Goal: Information Seeking & Learning: Learn about a topic

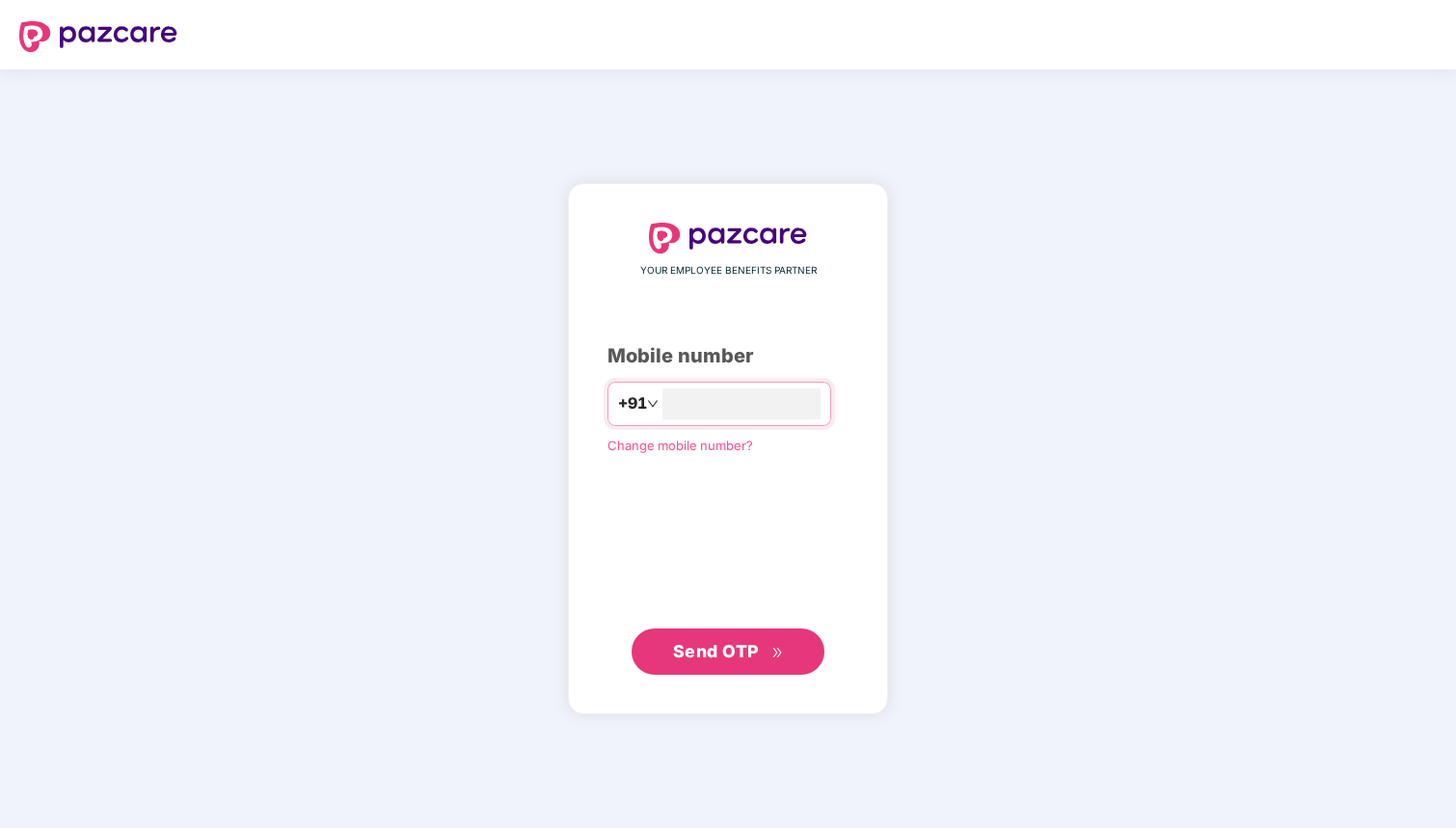
type input "**********"
click at [753, 644] on span "Send OTP" at bounding box center [716, 651] width 86 height 20
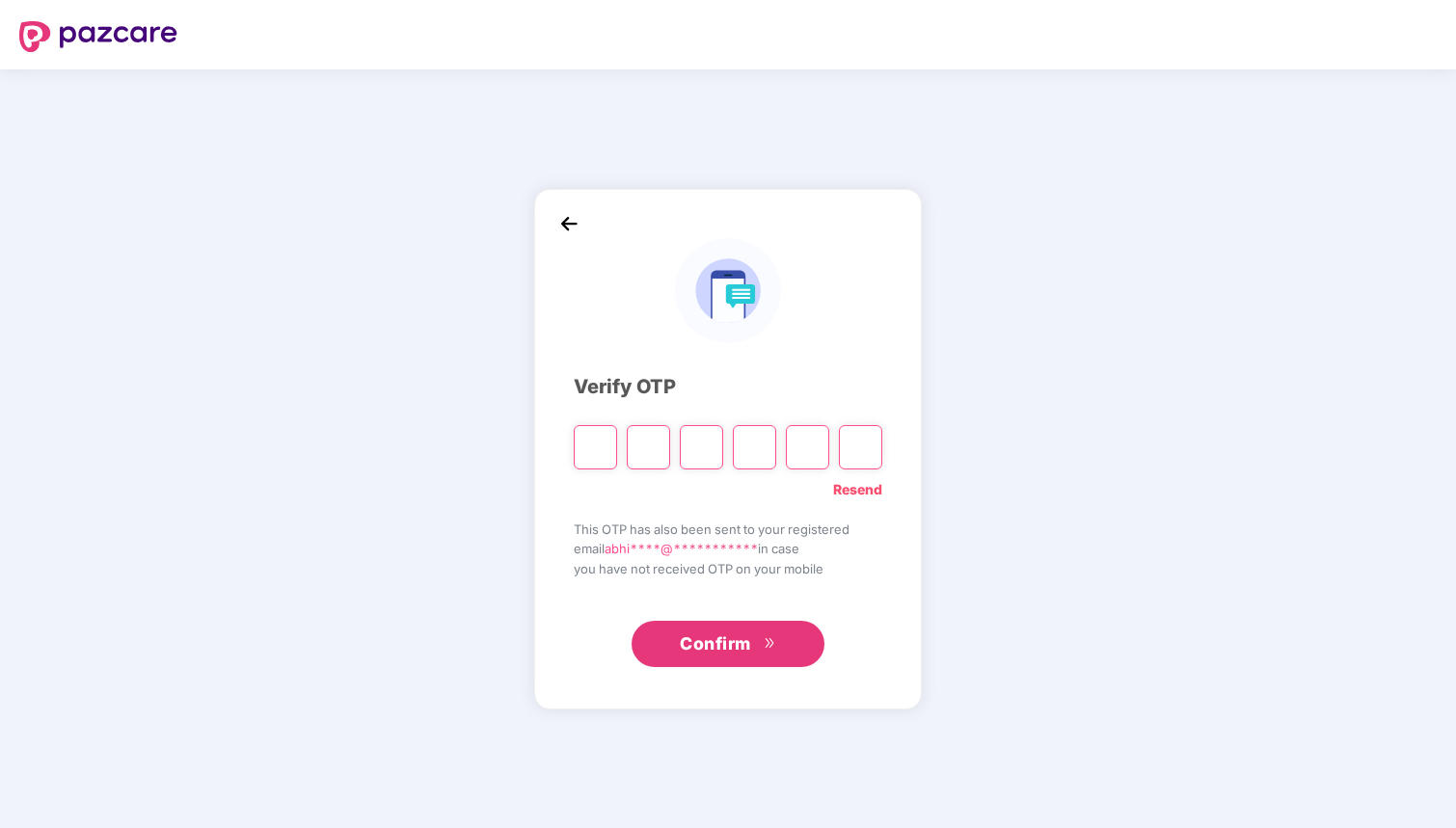
type input "*"
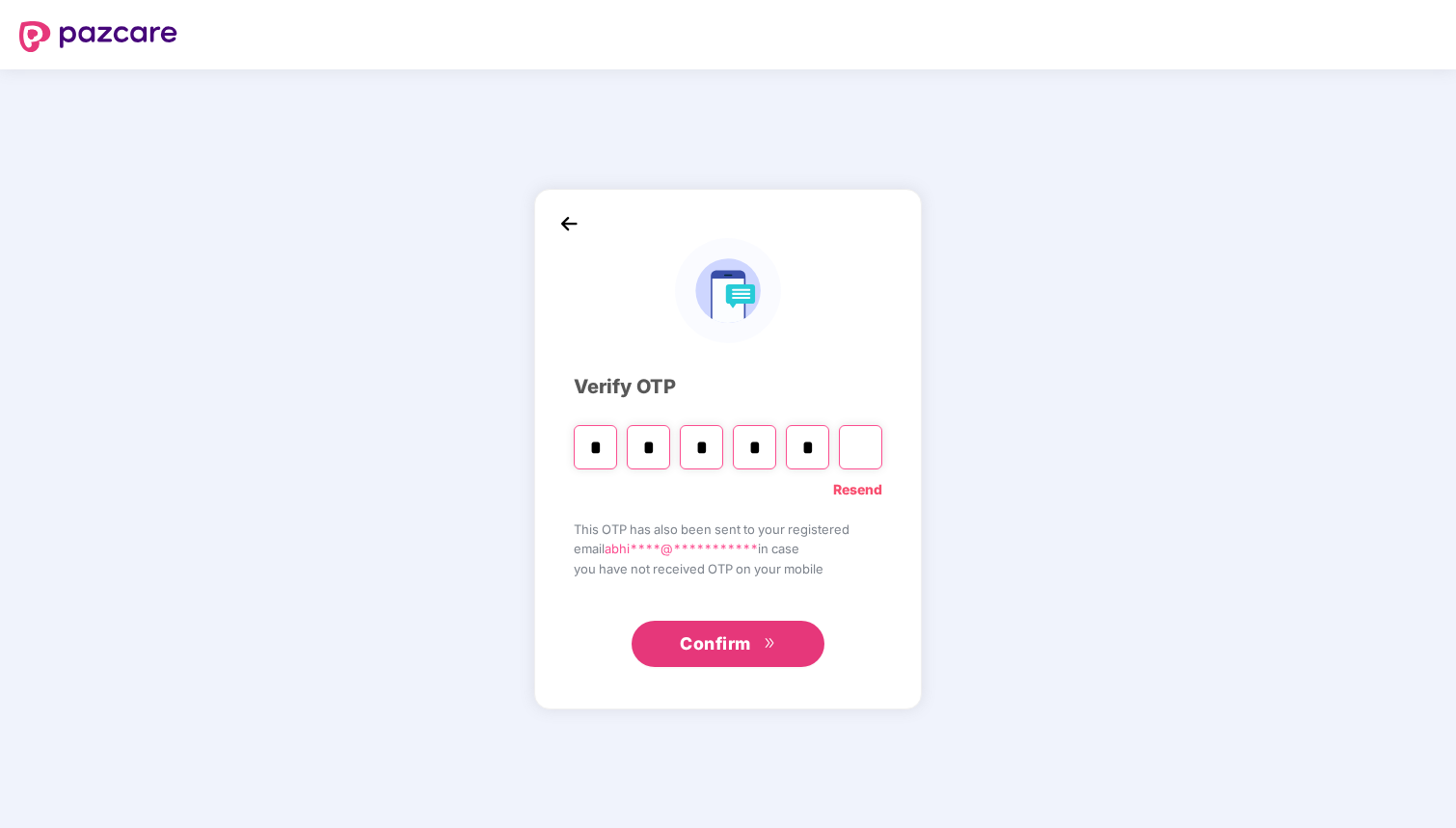
type input "*"
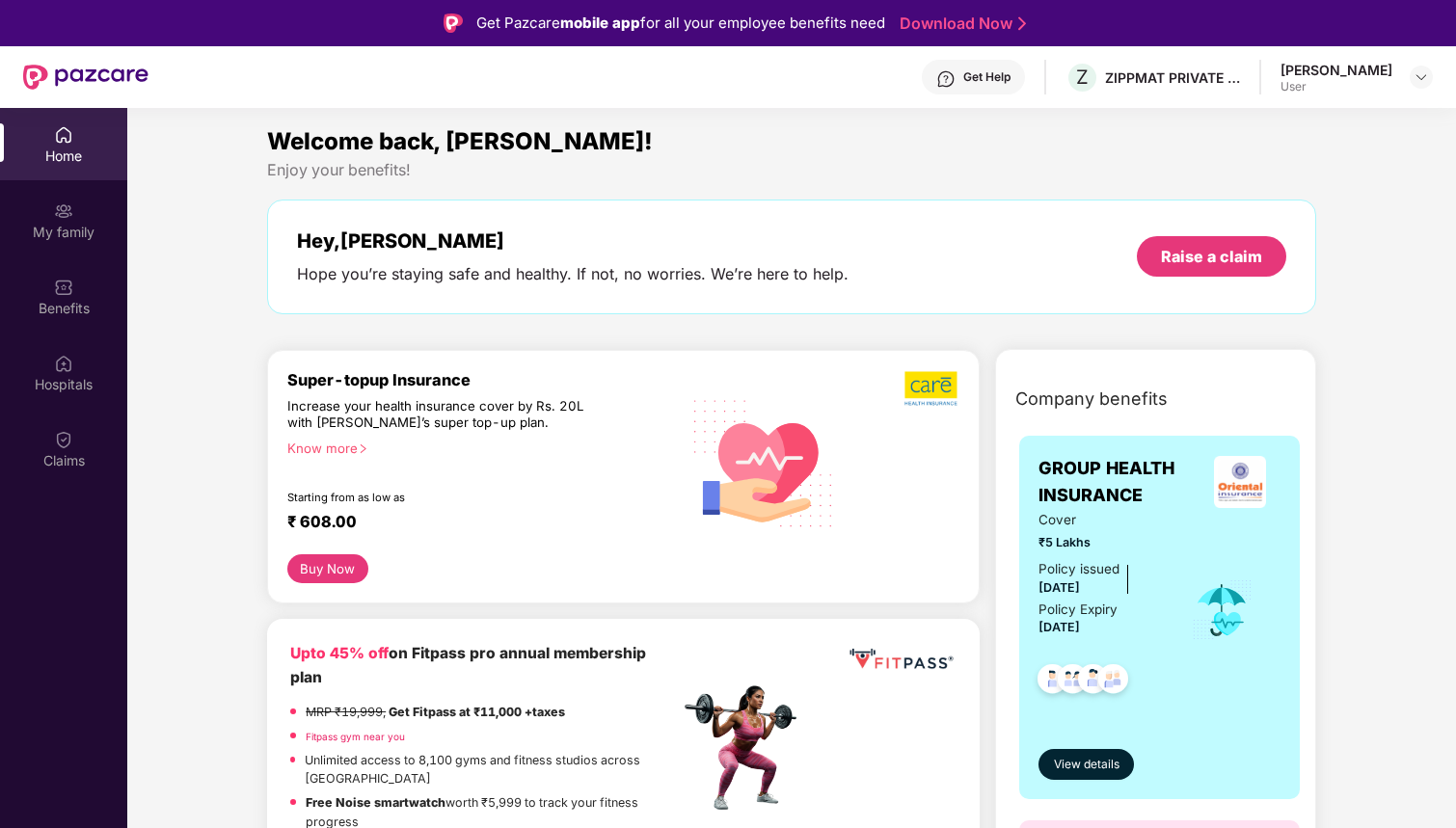
click at [312, 445] on div "Know more" at bounding box center [477, 447] width 381 height 14
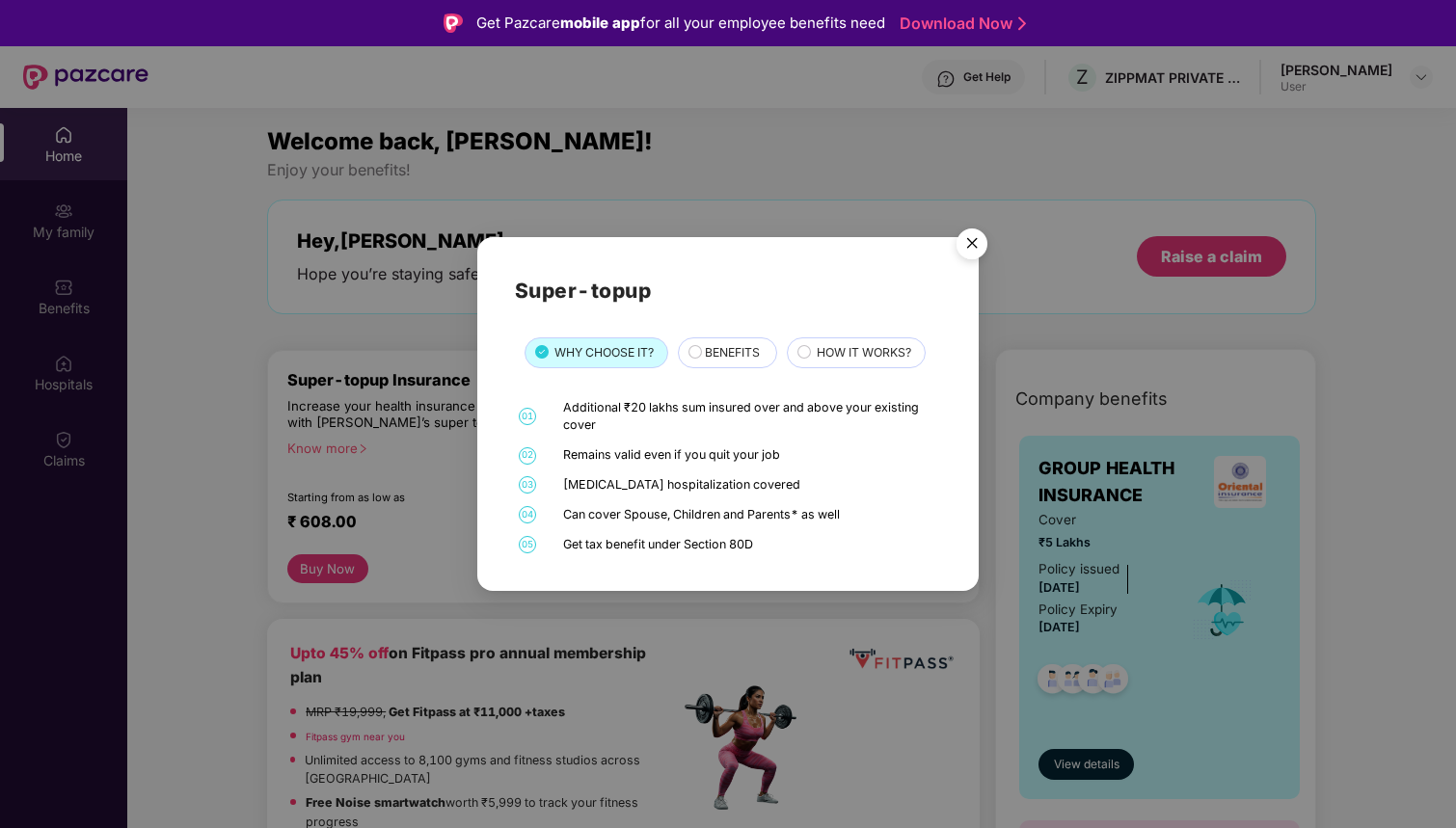
click at [744, 364] on div "BENEFITS" at bounding box center [731, 354] width 72 height 21
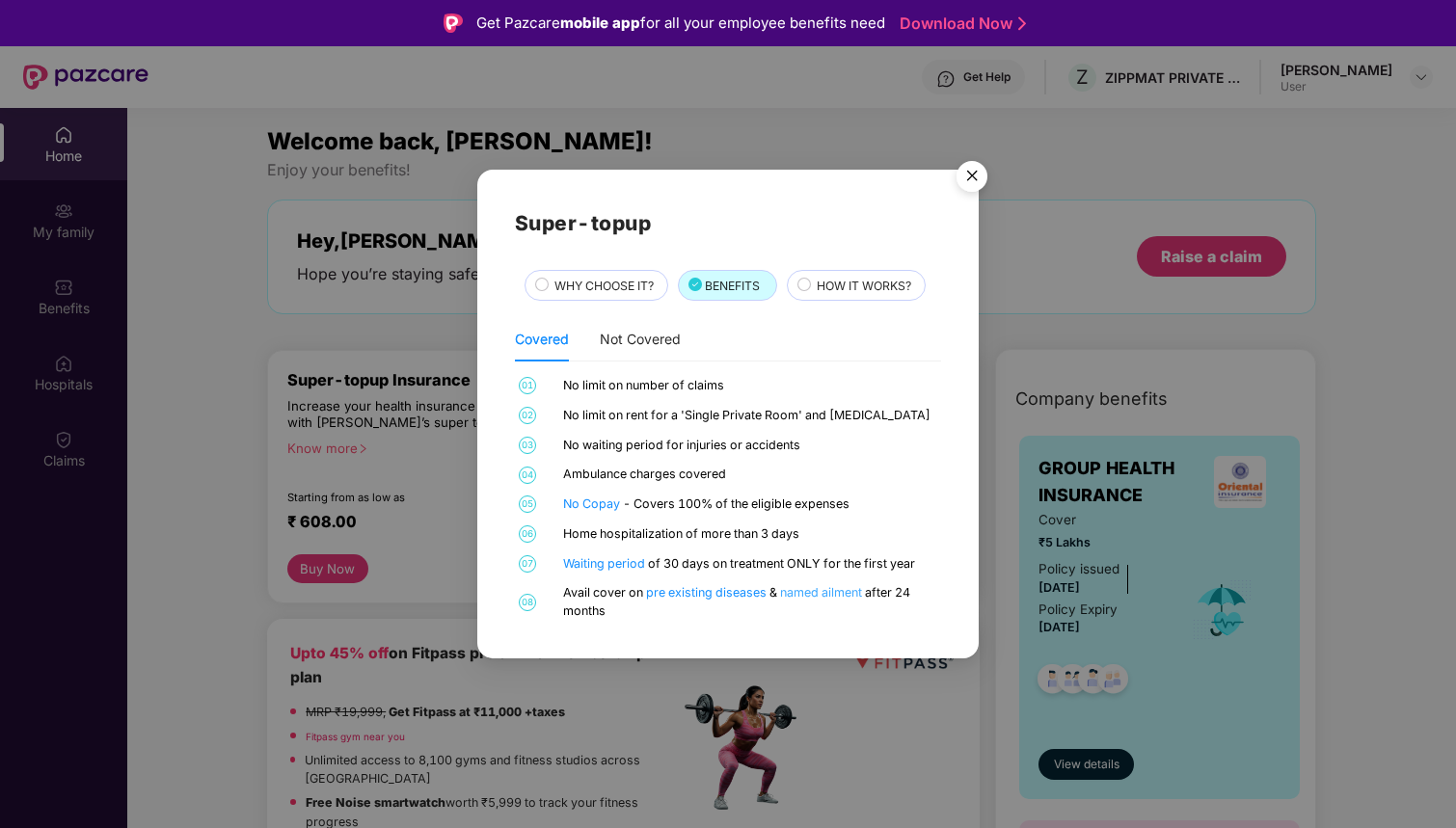
click at [795, 594] on link "named ailment" at bounding box center [823, 592] width 85 height 14
click at [702, 585] on link "pre existing diseases" at bounding box center [708, 592] width 124 height 14
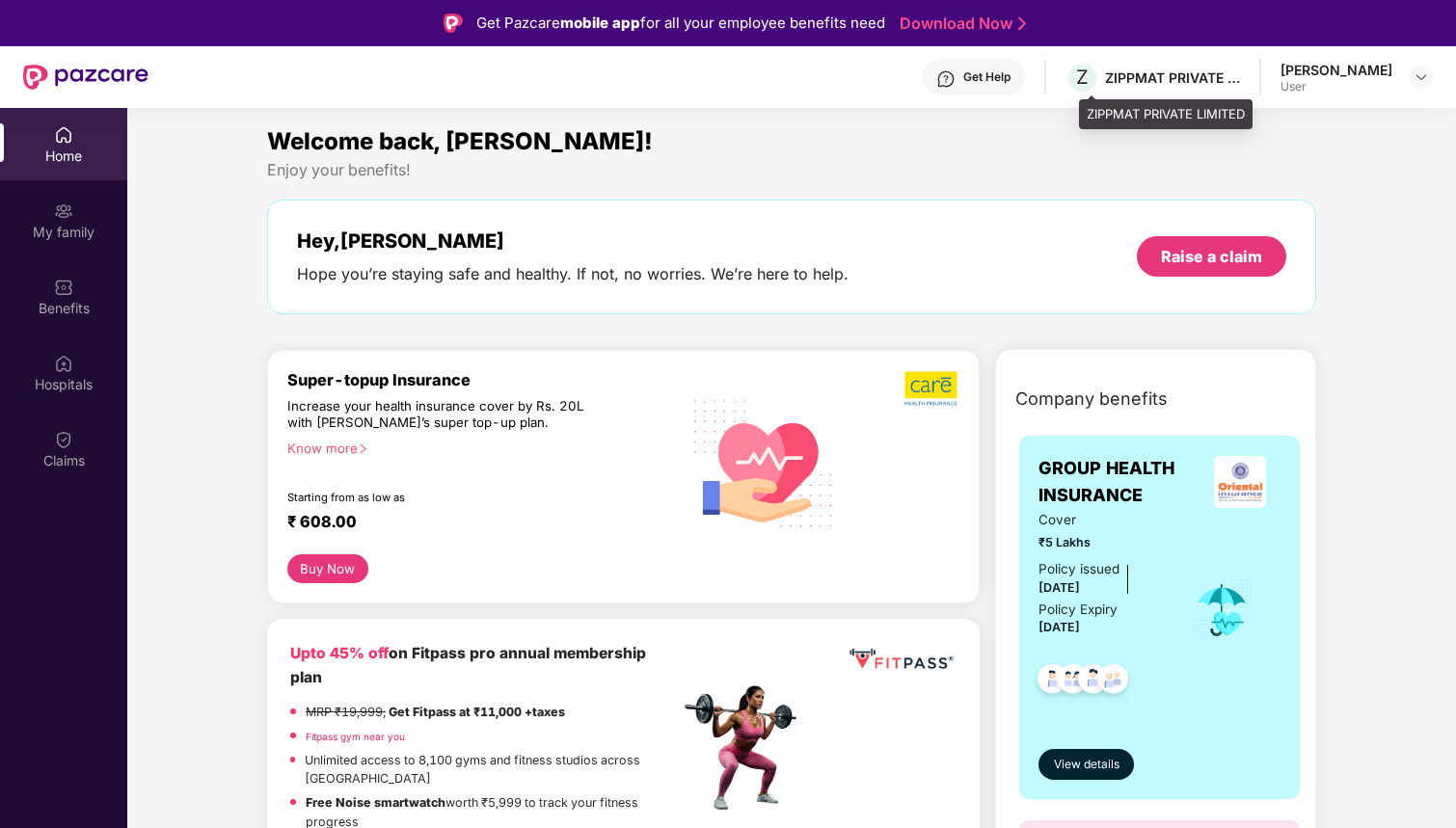
click at [1164, 92] on div "Z ZIPPMAT PRIVATE LIMITED" at bounding box center [1153, 77] width 175 height 34
click at [1157, 71] on div "ZIPPMAT PRIVATE LIMITED" at bounding box center [1173, 77] width 135 height 18
click at [1089, 78] on span "Z" at bounding box center [1082, 77] width 13 height 23
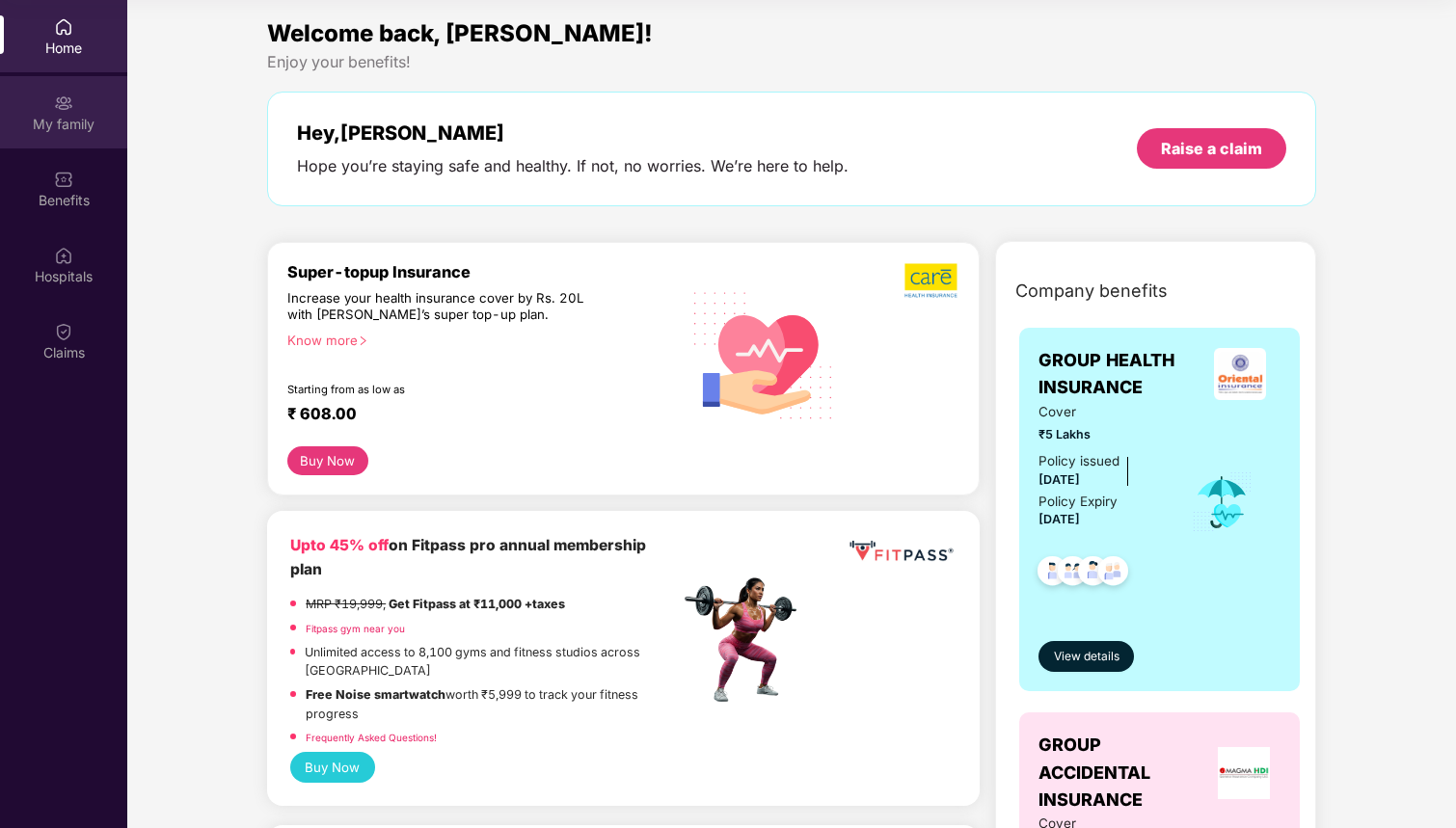
click at [87, 109] on div "My family" at bounding box center [64, 112] width 128 height 72
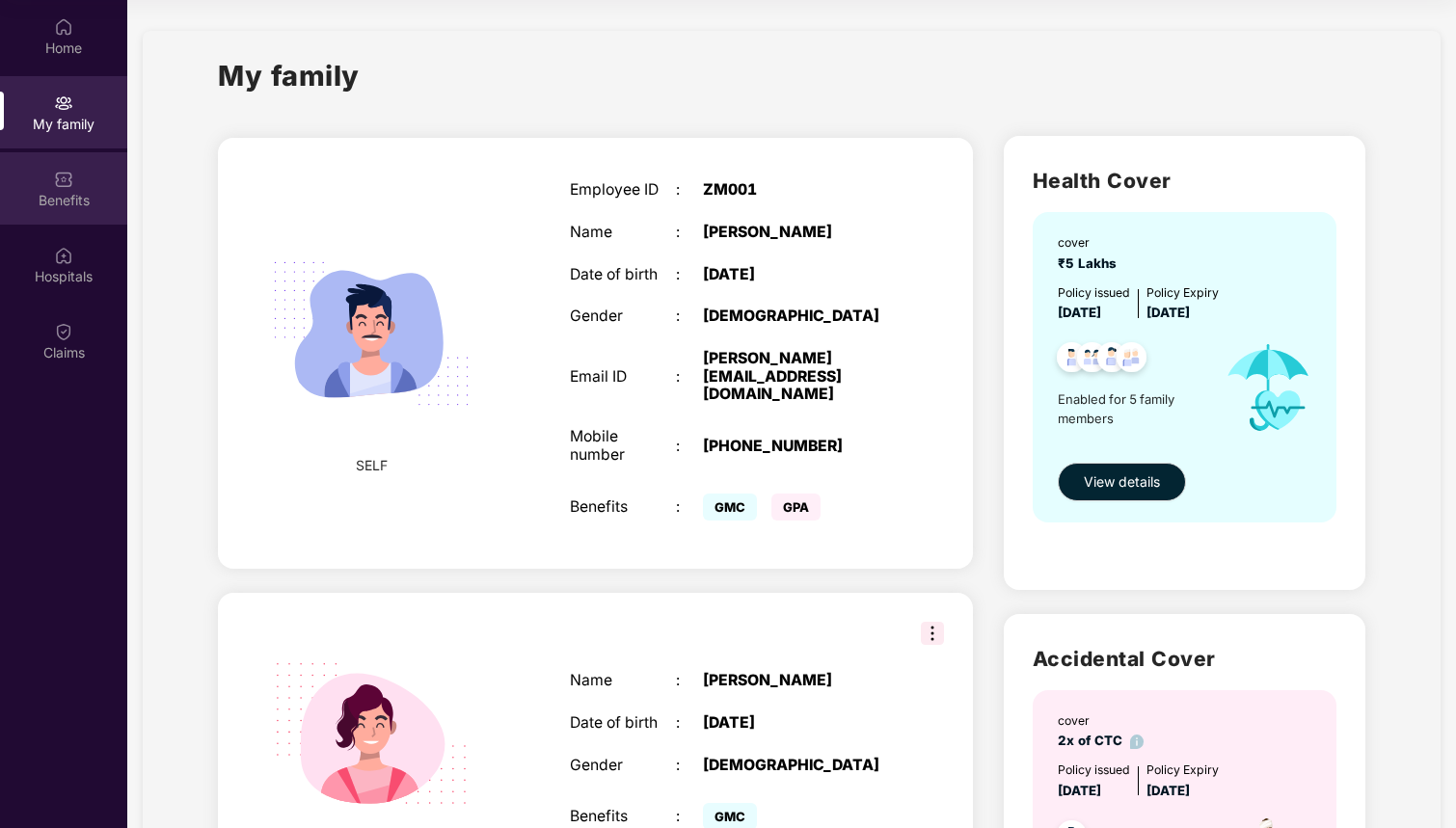
click at [65, 215] on div "Benefits" at bounding box center [64, 188] width 128 height 72
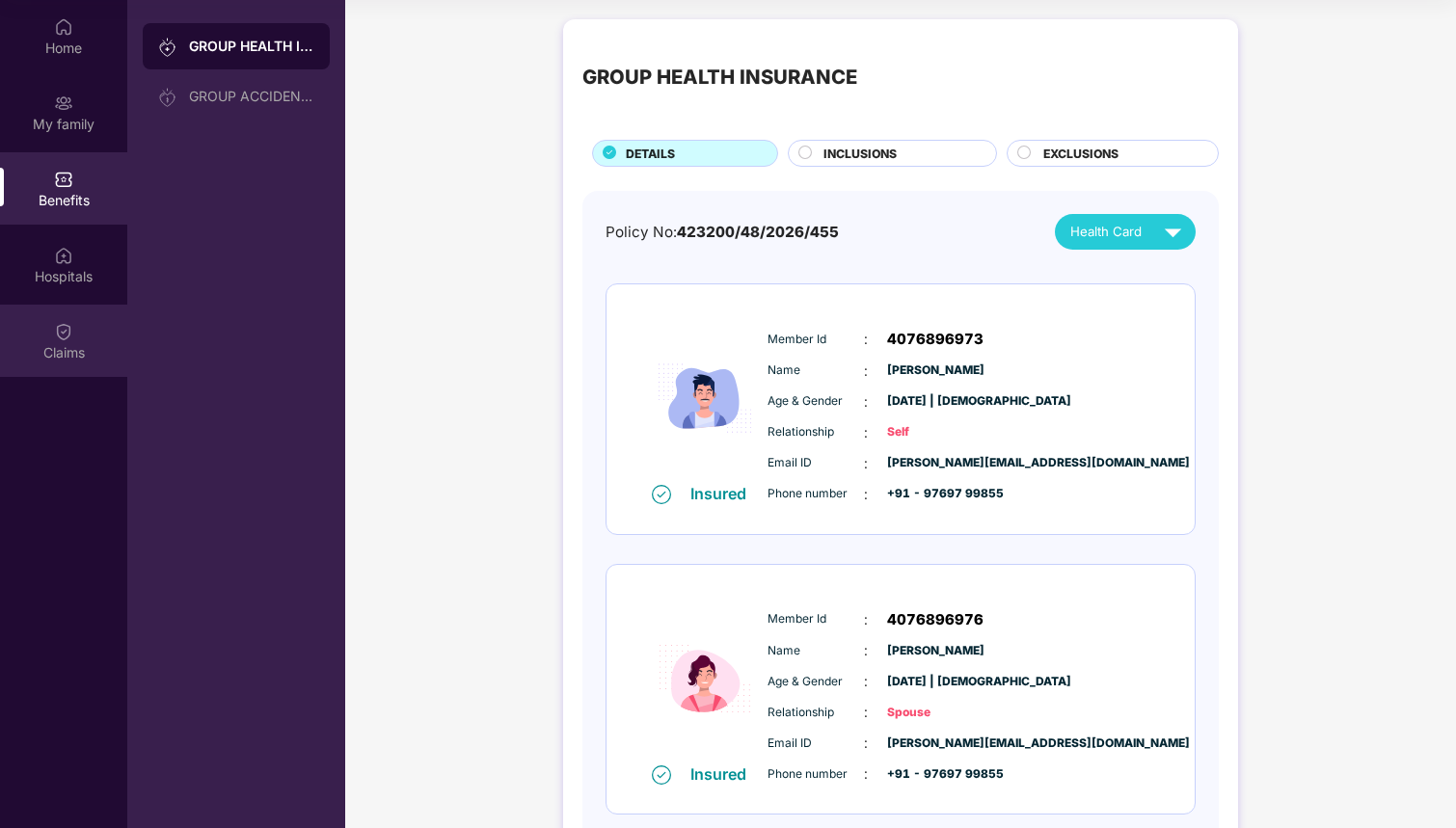
click at [57, 315] on div "Claims" at bounding box center [64, 340] width 128 height 72
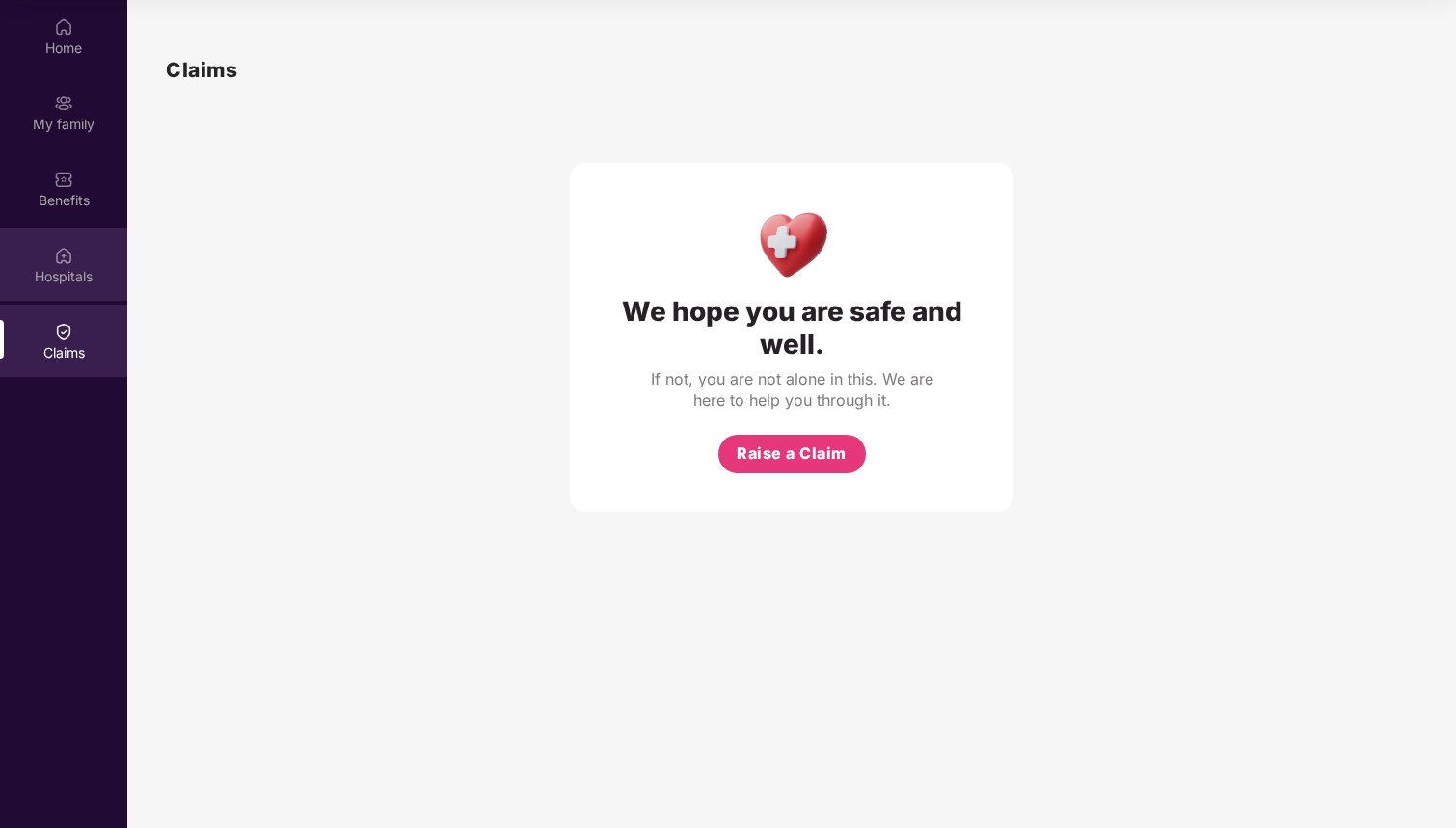
click at [67, 257] on img at bounding box center [64, 256] width 19 height 19
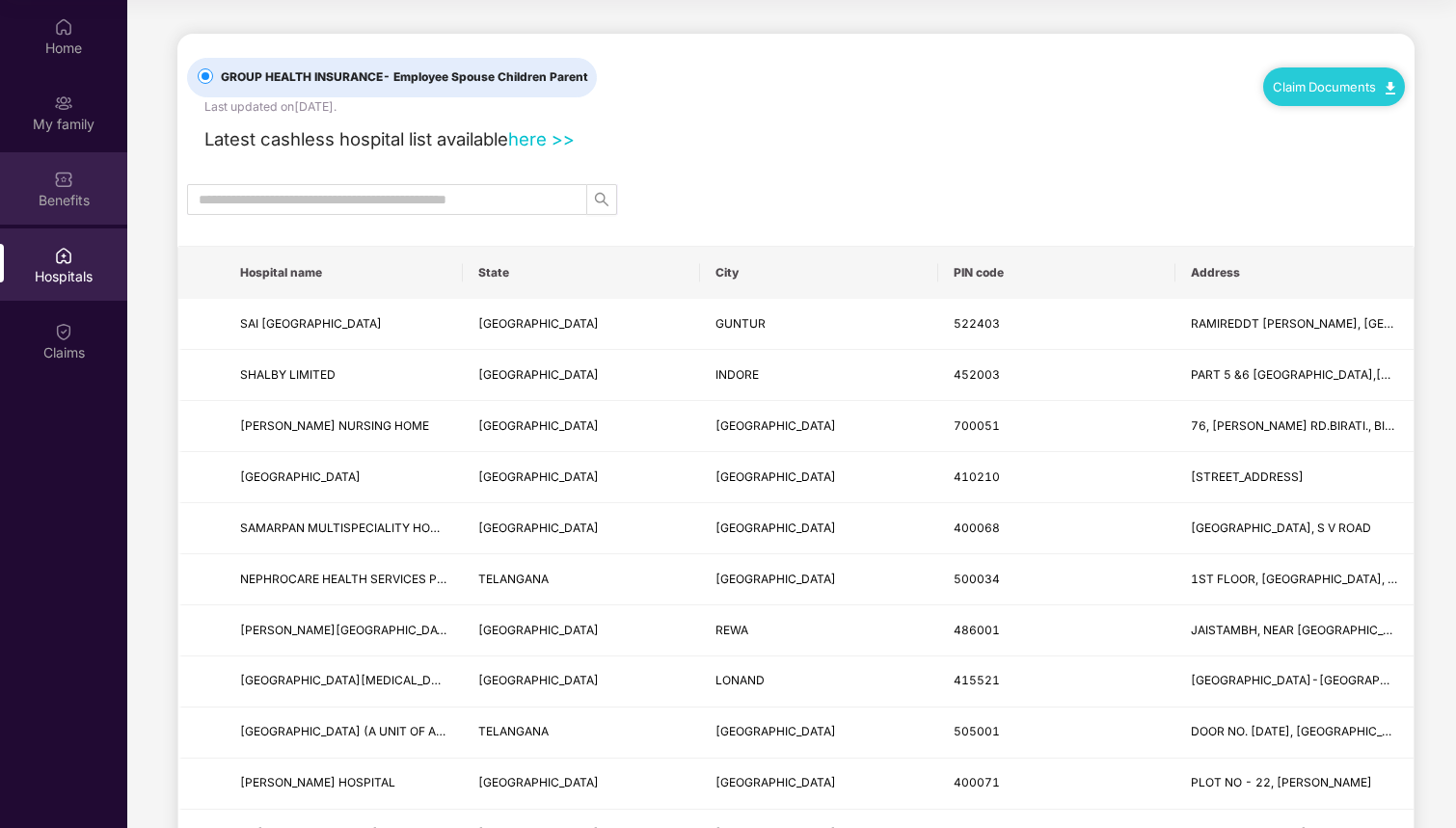
click at [79, 220] on div "Benefits" at bounding box center [64, 188] width 128 height 72
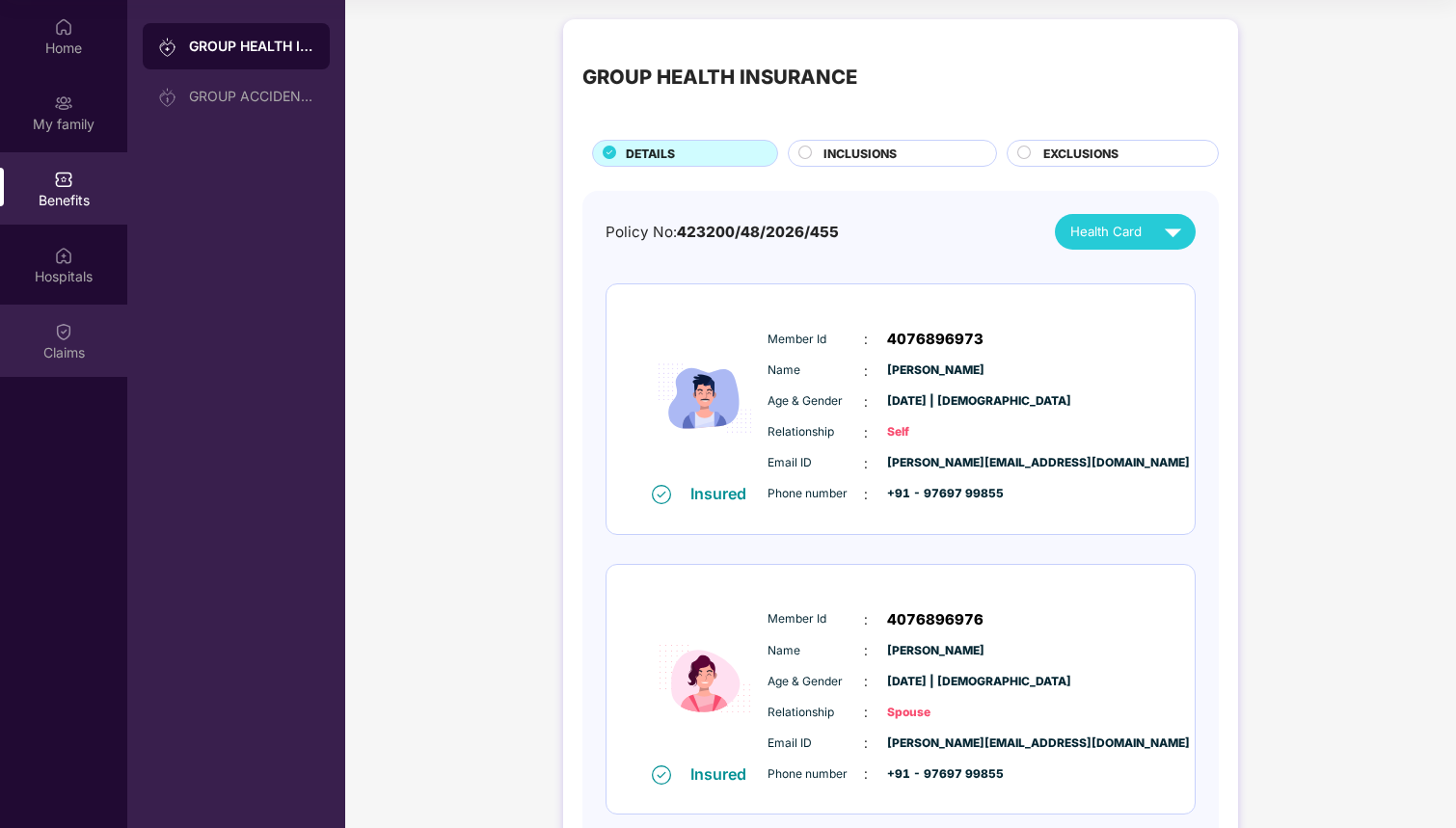
click at [51, 329] on div "Claims" at bounding box center [64, 340] width 128 height 72
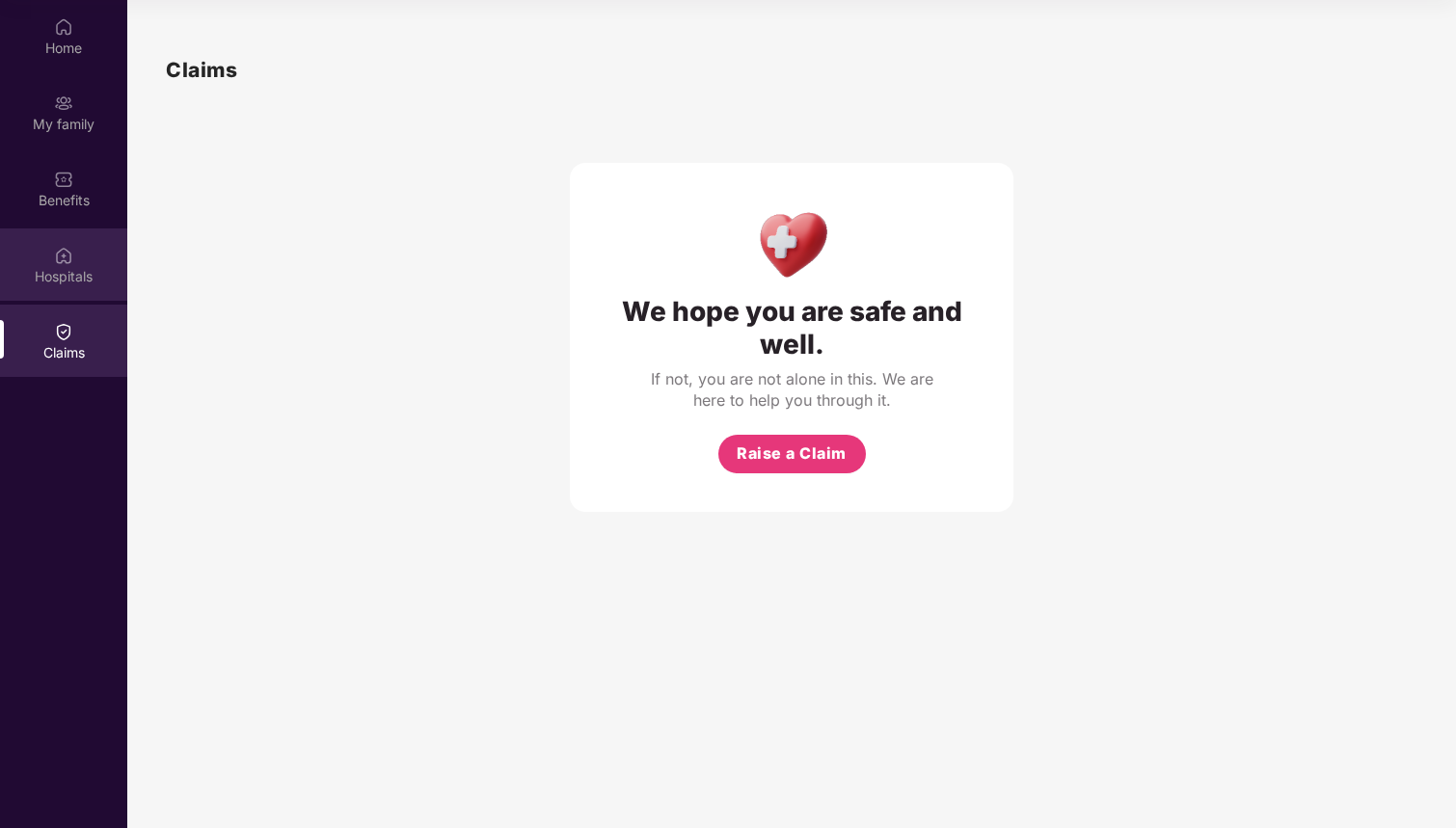
click at [48, 281] on div "Hospitals" at bounding box center [64, 276] width 128 height 19
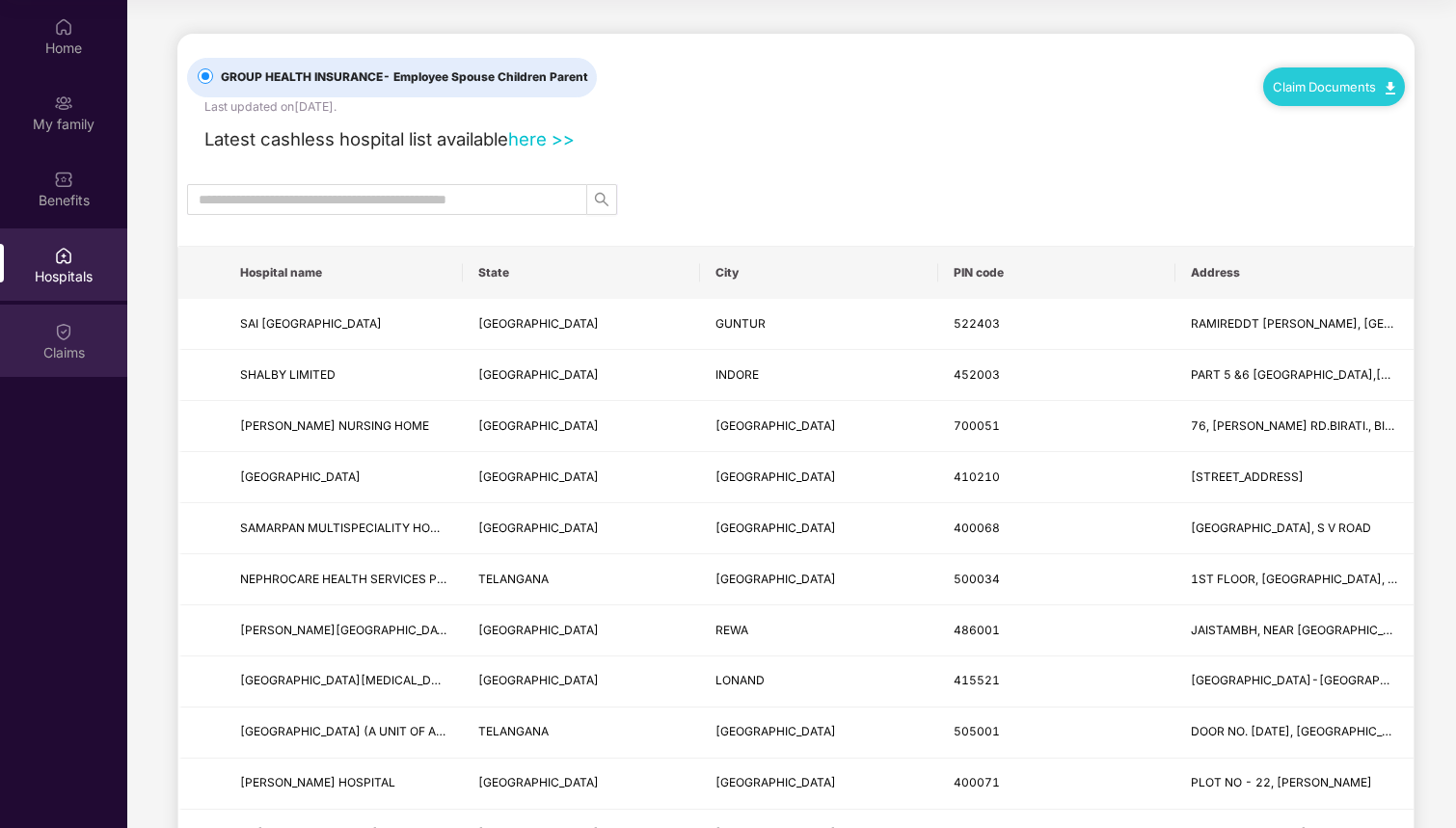
click at [46, 338] on div "Claims" at bounding box center [64, 340] width 128 height 72
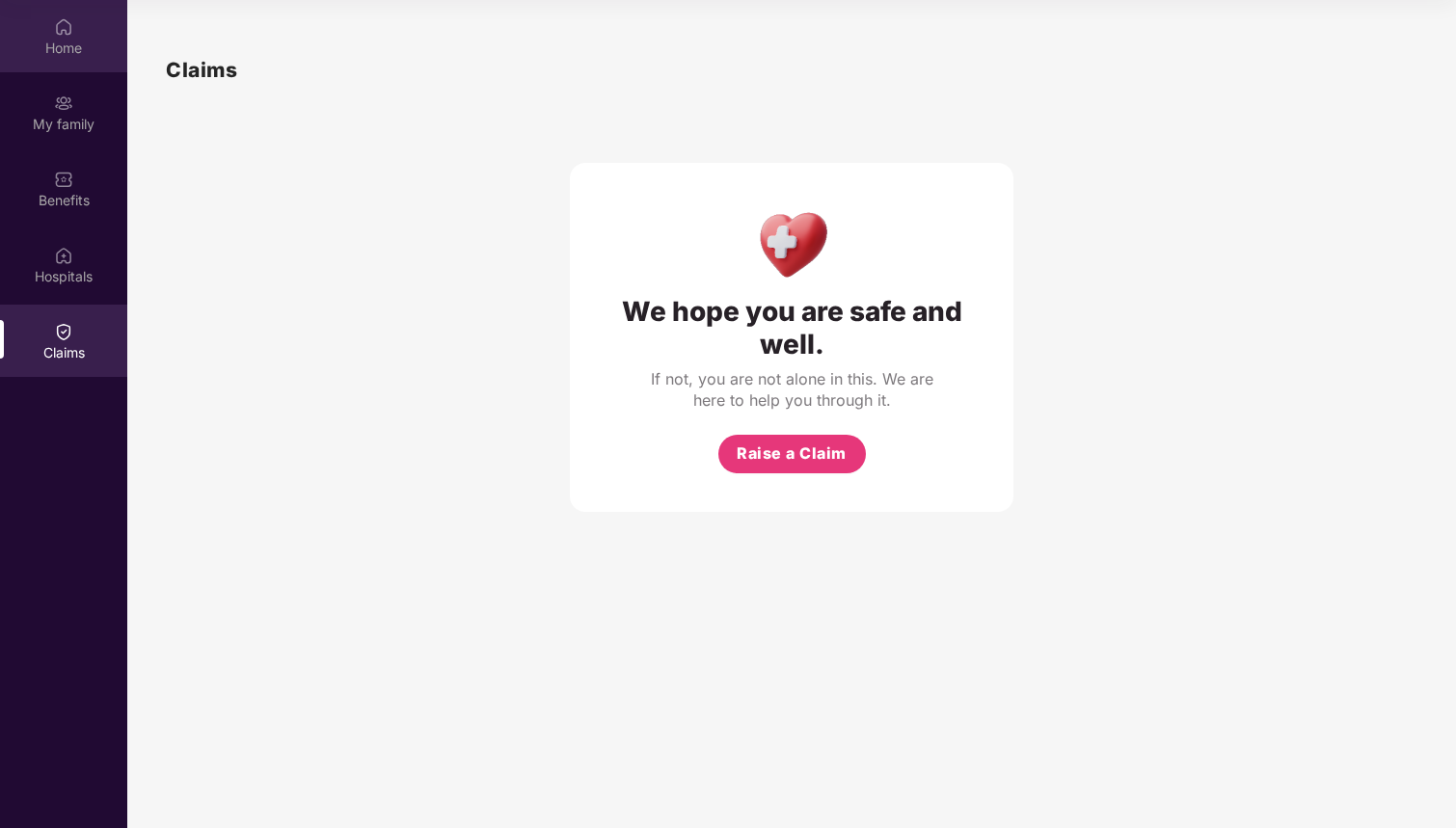
click at [66, 35] on img at bounding box center [64, 27] width 19 height 19
